Goal: Find specific page/section: Find specific page/section

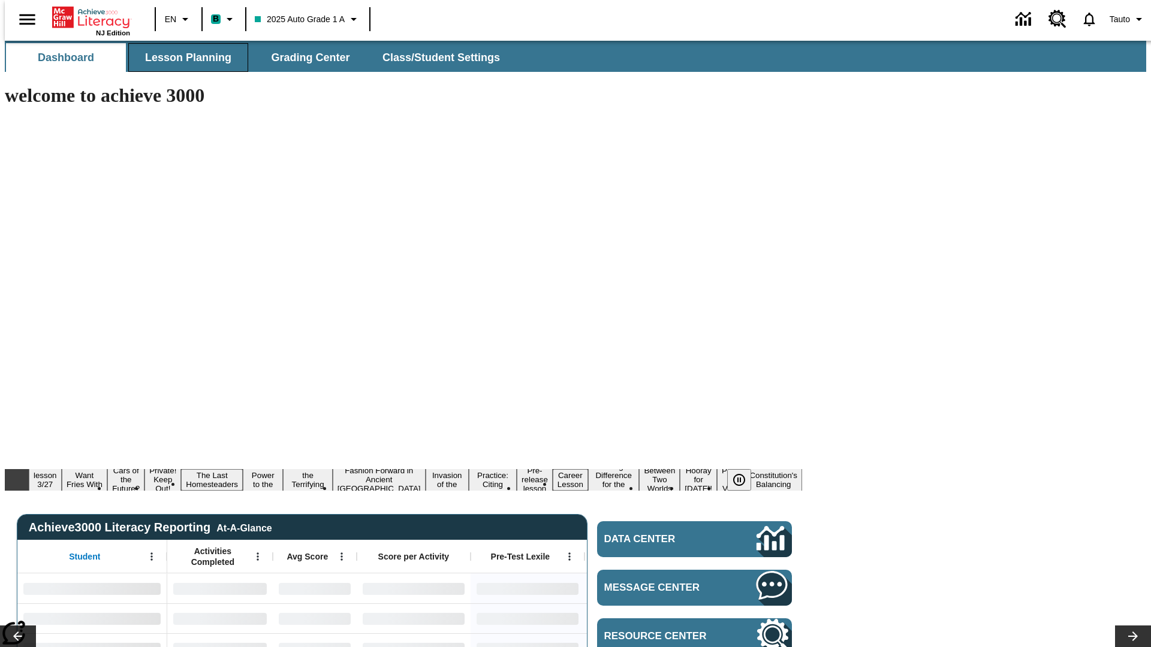
click at [183, 58] on span "Lesson Planning" at bounding box center [188, 58] width 86 height 14
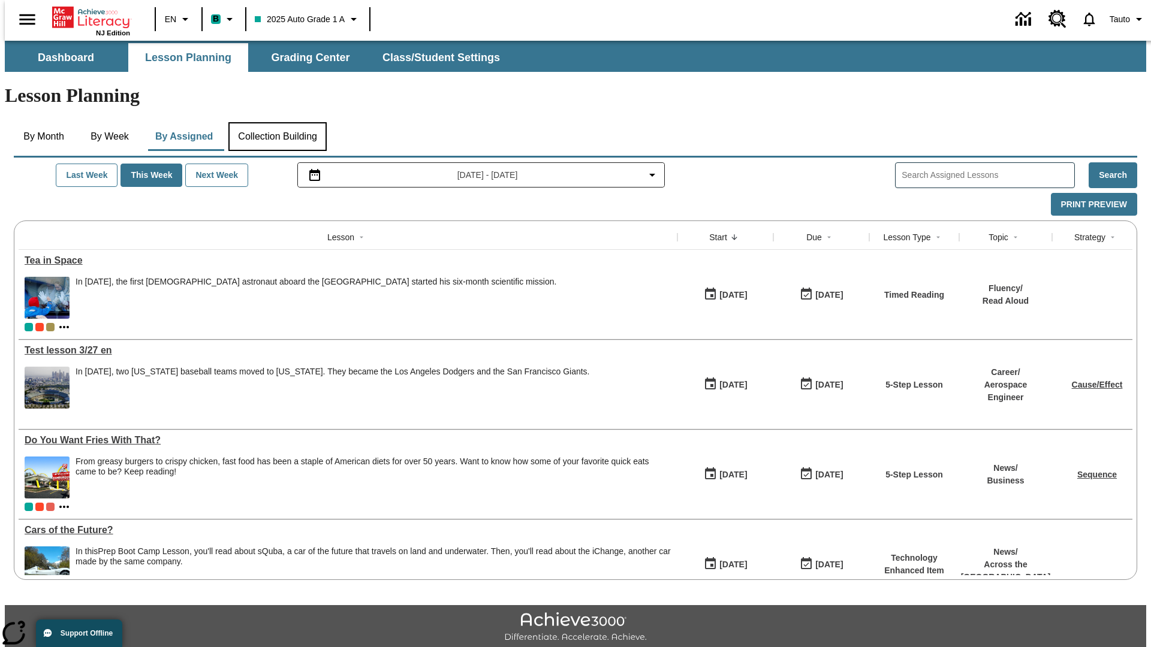
click at [277, 122] on button "Collection Building" at bounding box center [277, 136] width 98 height 29
